Goal: Information Seeking & Learning: Learn about a topic

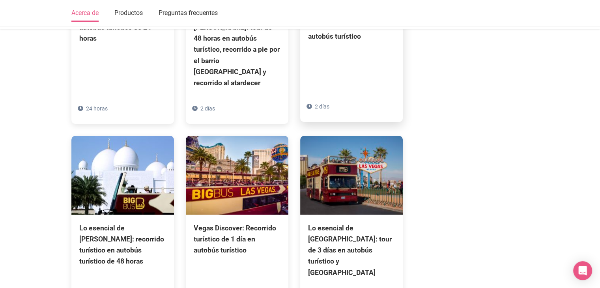
scroll to position [710, 0]
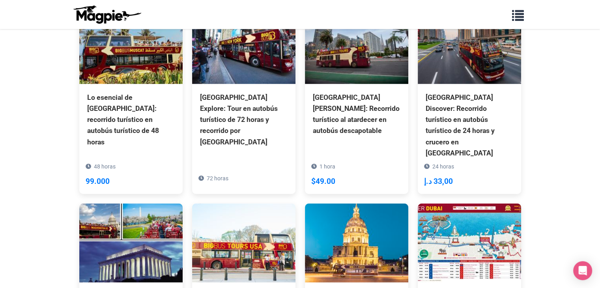
scroll to position [2122, 0]
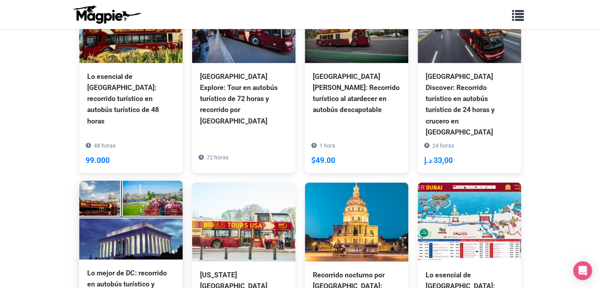
click at [138, 269] on font "Lo mejor de DC: recorrido en autobús turístico y recorrido nocturno panorámico" at bounding box center [127, 289] width 80 height 41
